Goal: Information Seeking & Learning: Learn about a topic

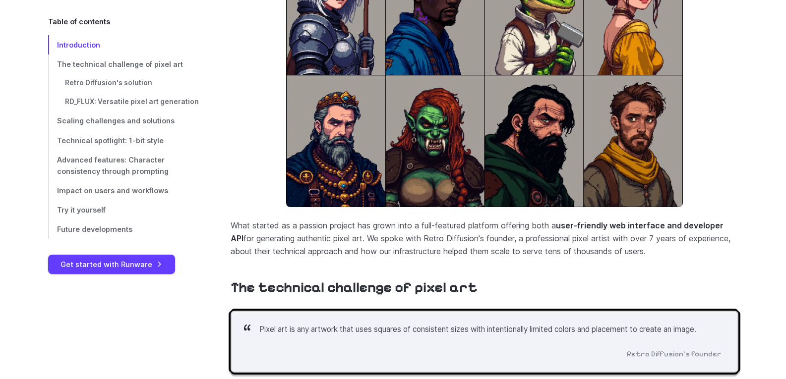
scroll to position [347, 0]
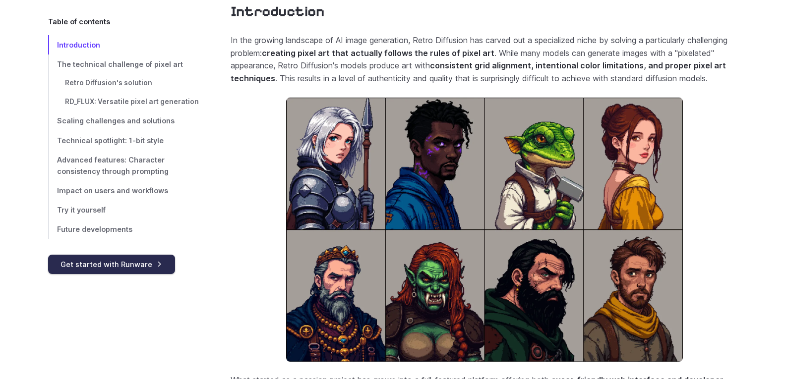
click at [102, 258] on link "Get started with Runware" at bounding box center [111, 264] width 127 height 19
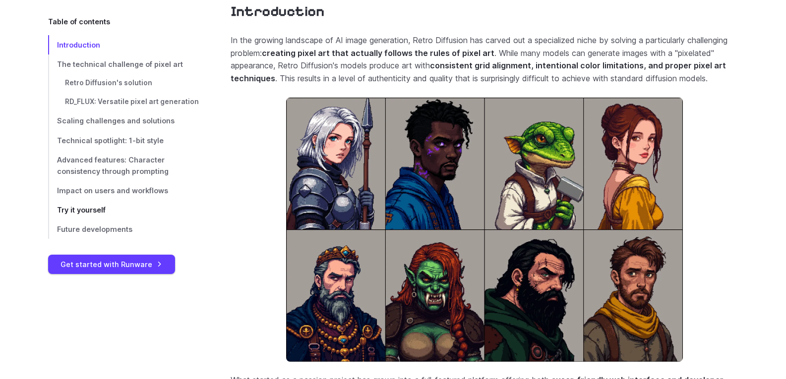
click at [87, 206] on span "Try it yourself" at bounding box center [81, 210] width 49 height 8
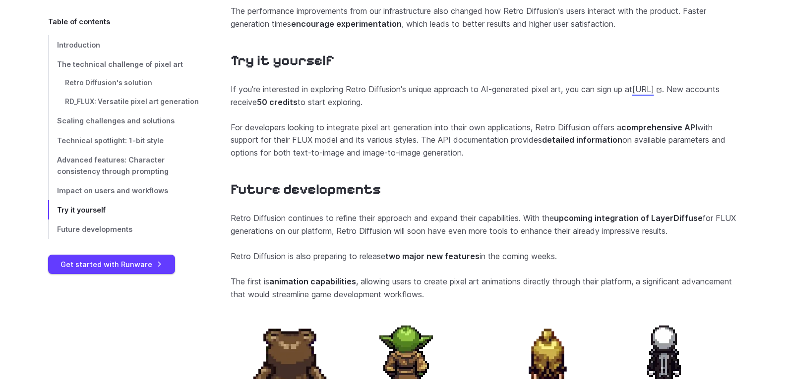
scroll to position [3825, 0]
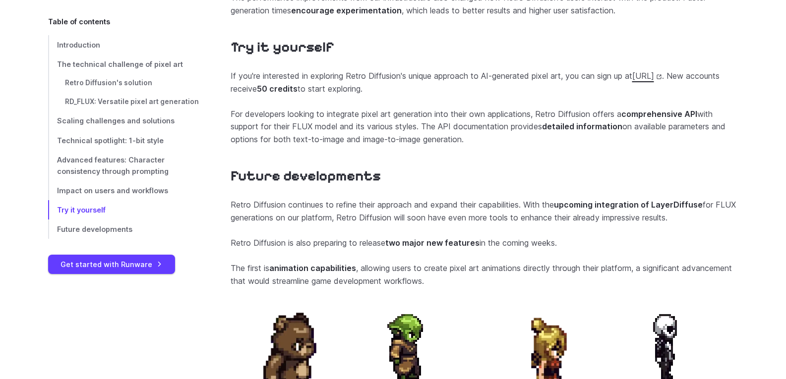
click at [632, 81] on link "[URL]" at bounding box center [647, 76] width 30 height 10
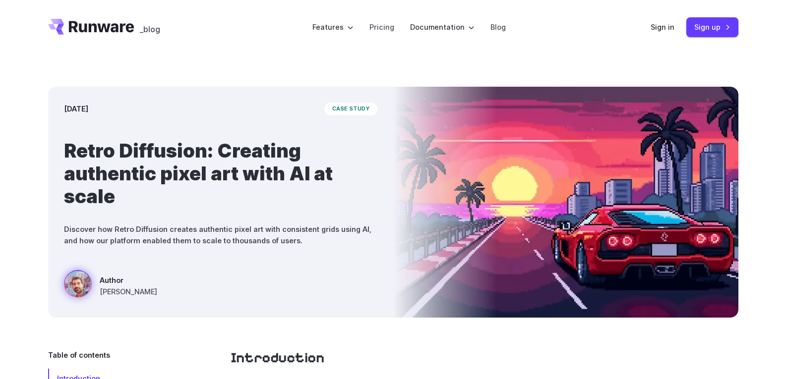
scroll to position [0, 0]
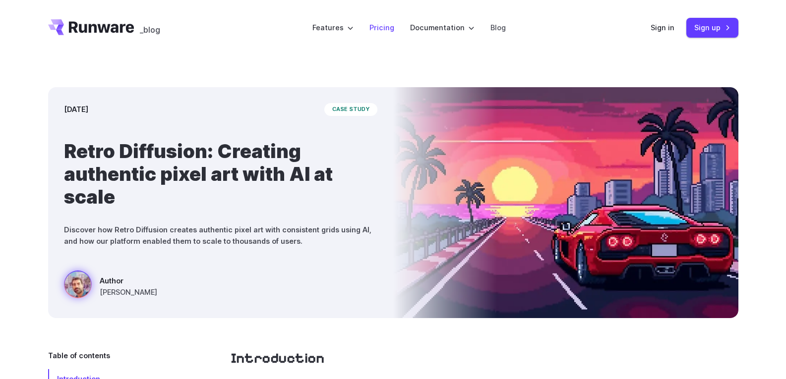
click at [383, 27] on link "Pricing" at bounding box center [382, 27] width 25 height 11
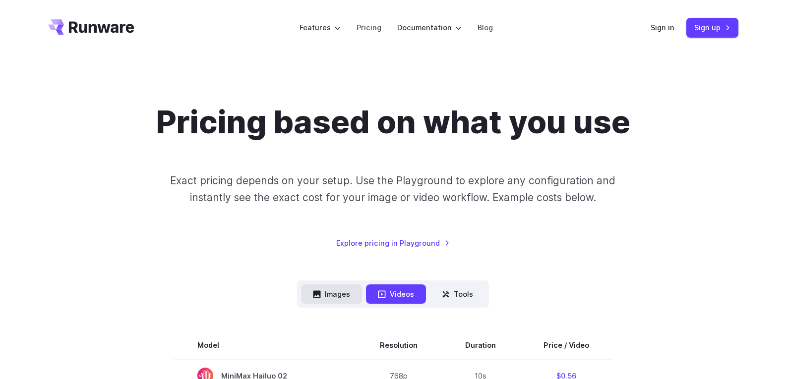
click at [330, 292] on button "Images" at bounding box center [331, 294] width 61 height 19
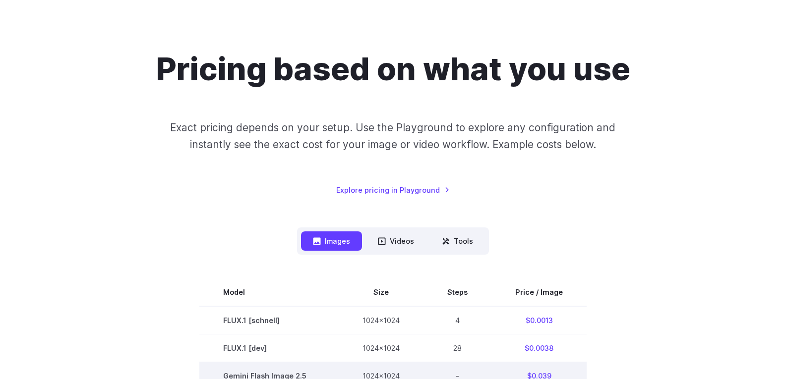
scroll to position [50, 0]
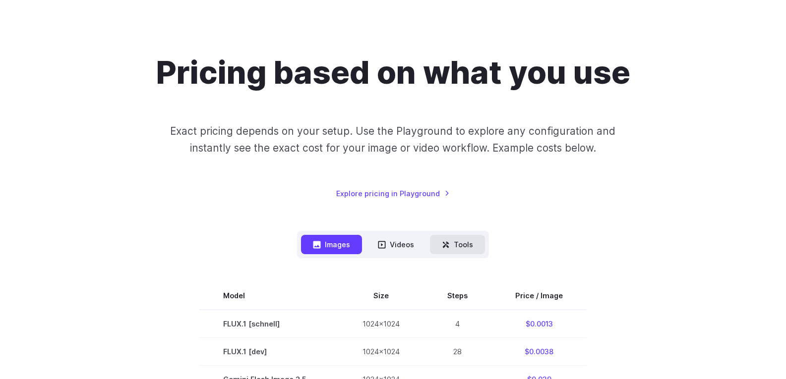
click at [454, 250] on button "Tools" at bounding box center [457, 244] width 55 height 19
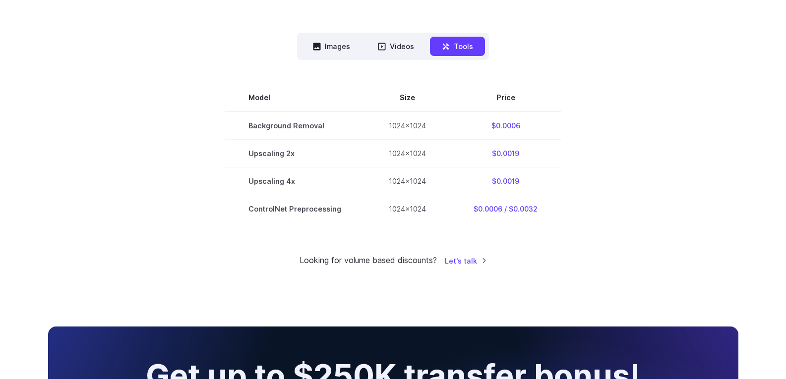
scroll to position [0, 0]
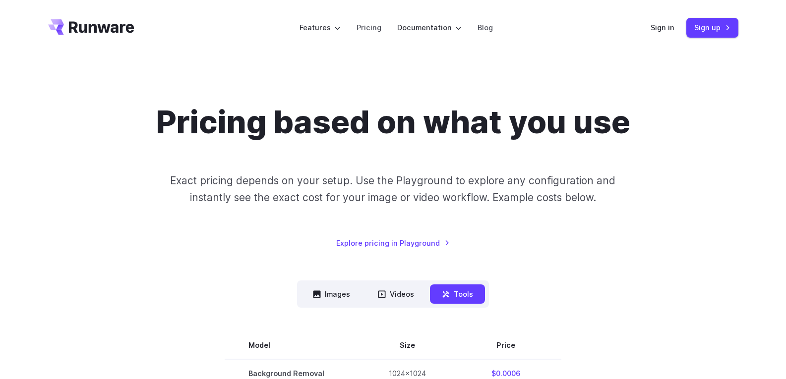
click at [329, 307] on nav "Images Videos Tools ****** ****** *****" at bounding box center [393, 294] width 192 height 27
click at [322, 293] on button "Images" at bounding box center [331, 294] width 61 height 19
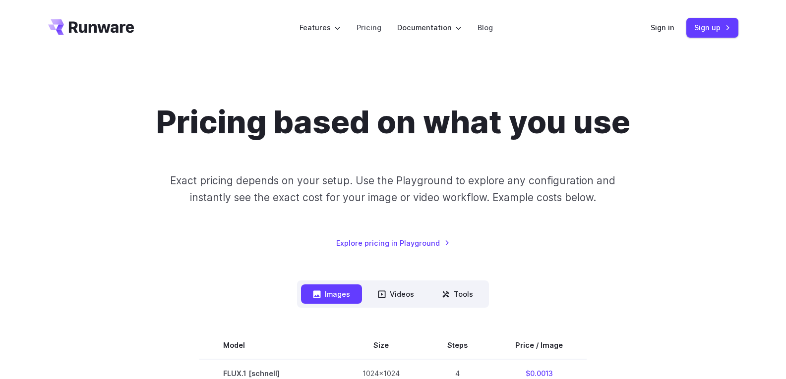
click at [96, 20] on icon "Go to /" at bounding box center [91, 27] width 86 height 16
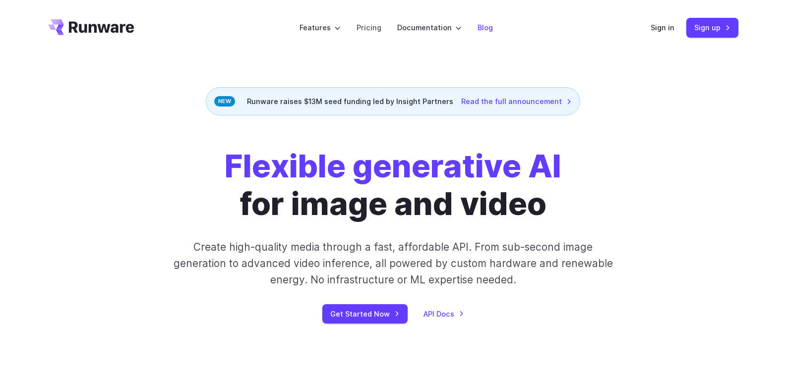
click at [487, 24] on link "Blog" at bounding box center [485, 27] width 15 height 11
